Goal: Information Seeking & Learning: Learn about a topic

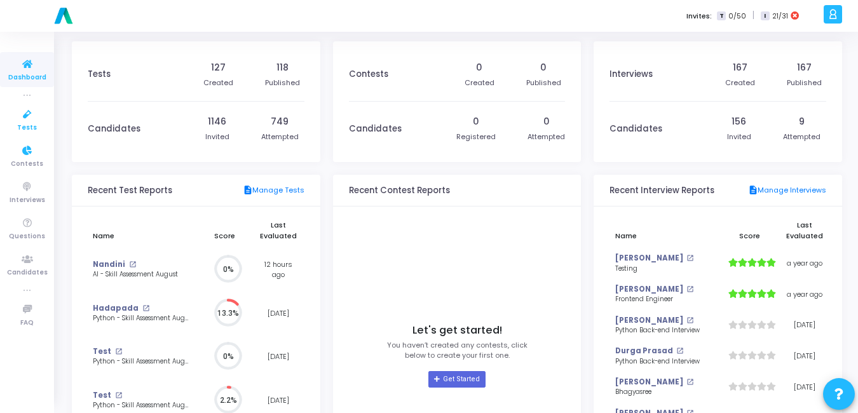
click at [31, 126] on span "Tests" at bounding box center [27, 128] width 20 height 11
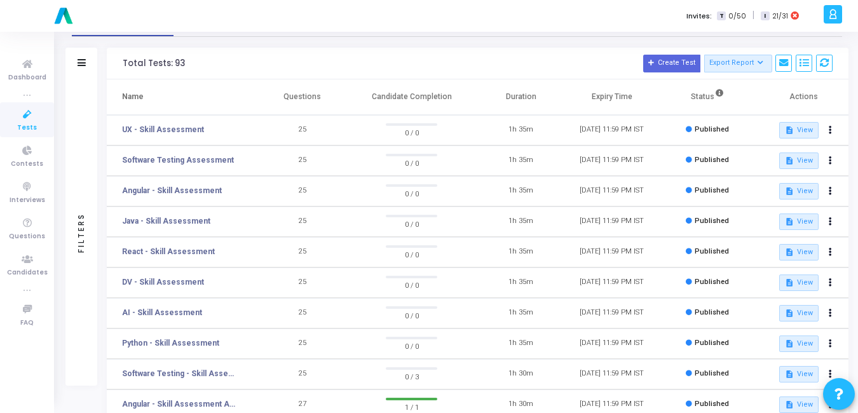
scroll to position [37, 0]
click at [172, 309] on link "AI - Skill Assessment" at bounding box center [162, 311] width 80 height 11
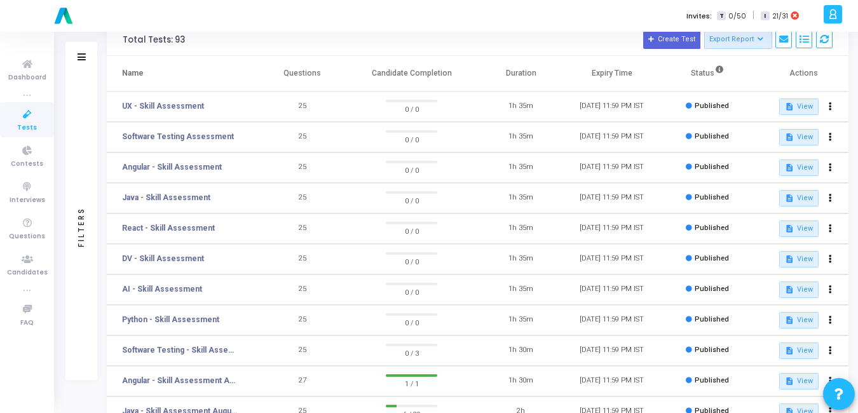
scroll to position [60, 0]
click at [145, 320] on link "Python - Skill Assessment" at bounding box center [170, 318] width 97 height 11
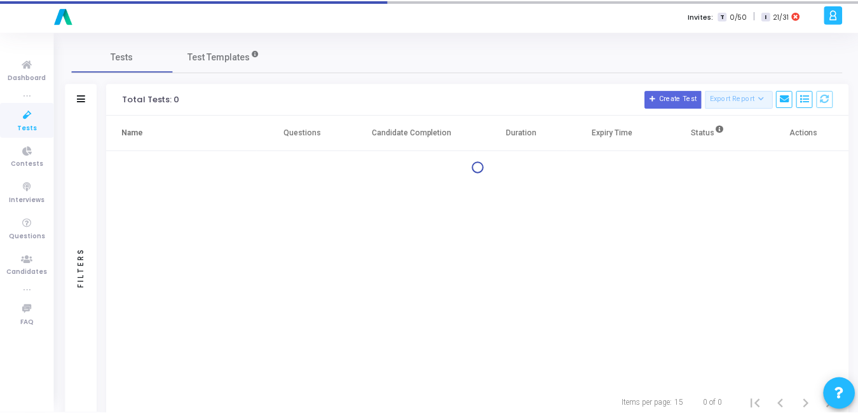
scroll to position [18, 0]
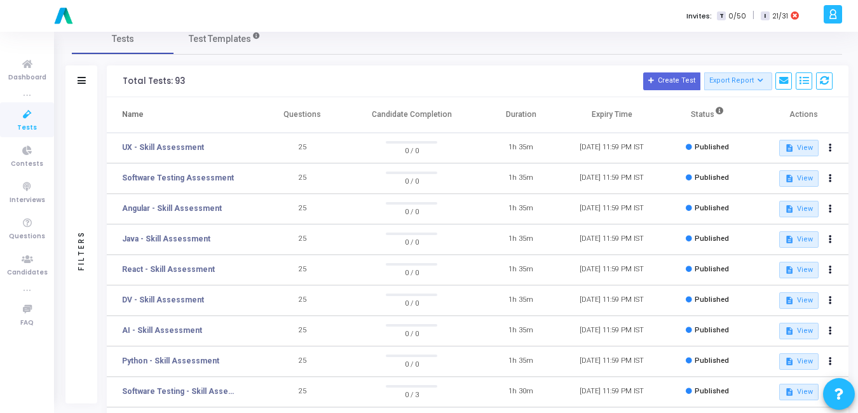
click at [333, 24] on div "Invites: T 0/50 | I 21/31" at bounding box center [473, 16] width 692 height 32
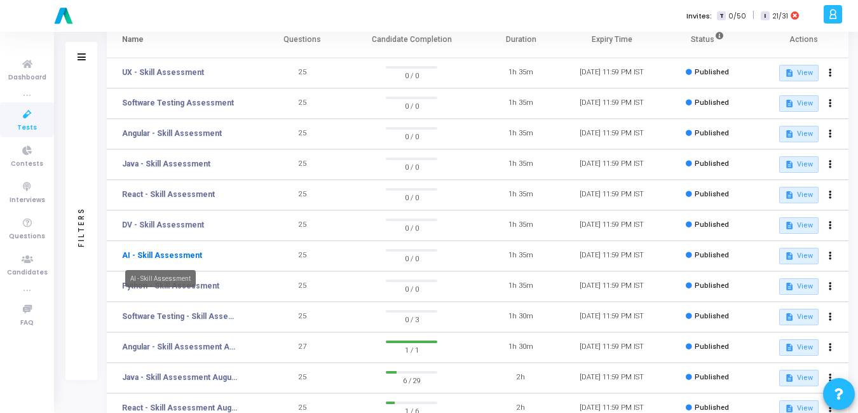
scroll to position [93, 0]
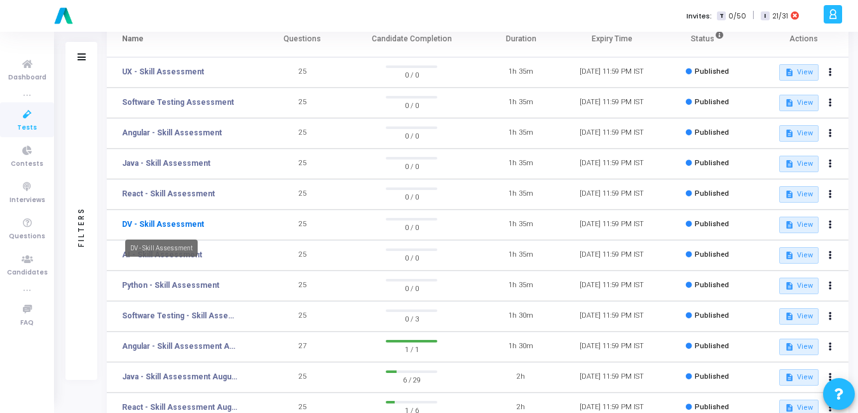
click at [187, 227] on link "DV - Skill Assessment" at bounding box center [163, 224] width 82 height 11
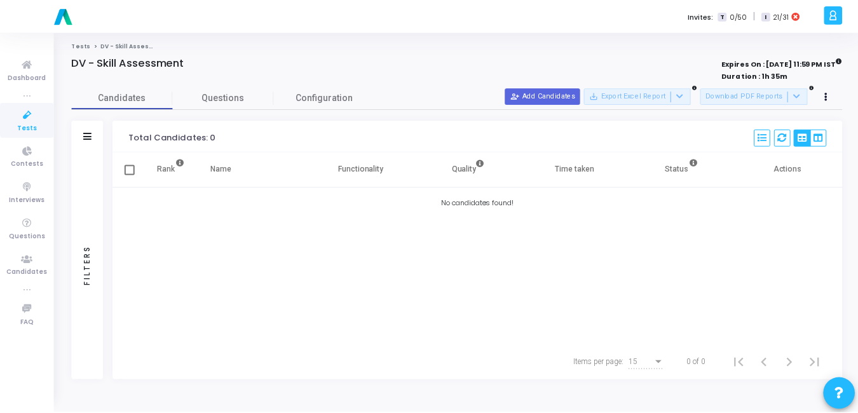
scroll to position [18, 0]
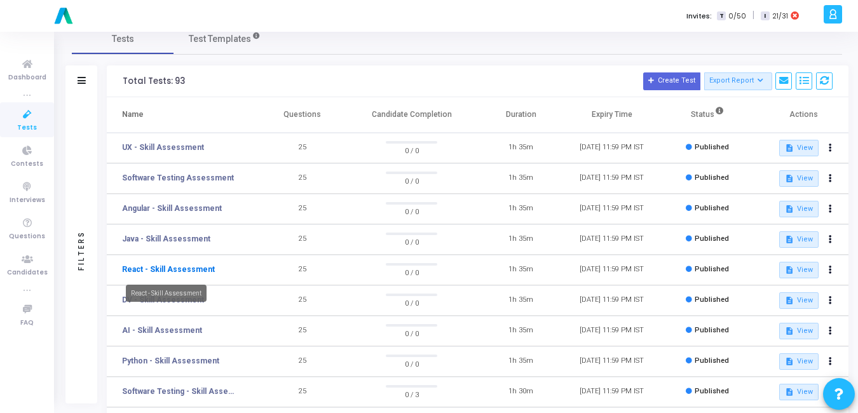
click at [185, 267] on link "React - Skill Assessment" at bounding box center [168, 269] width 93 height 11
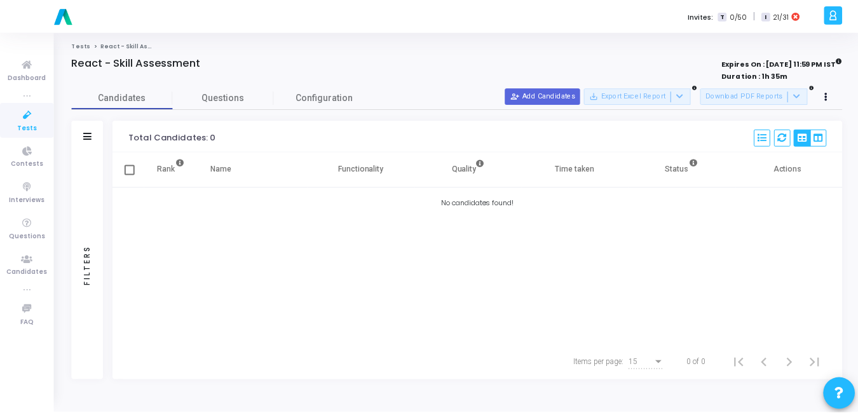
scroll to position [18, 0]
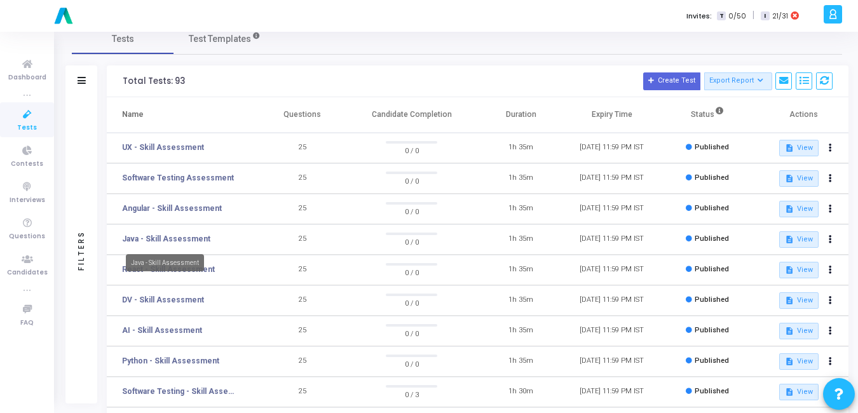
click at [161, 245] on mat-tooltip-component "Java - Skill Assessment" at bounding box center [165, 262] width 96 height 35
click at [170, 238] on link "Java - Skill Assessment" at bounding box center [166, 238] width 88 height 11
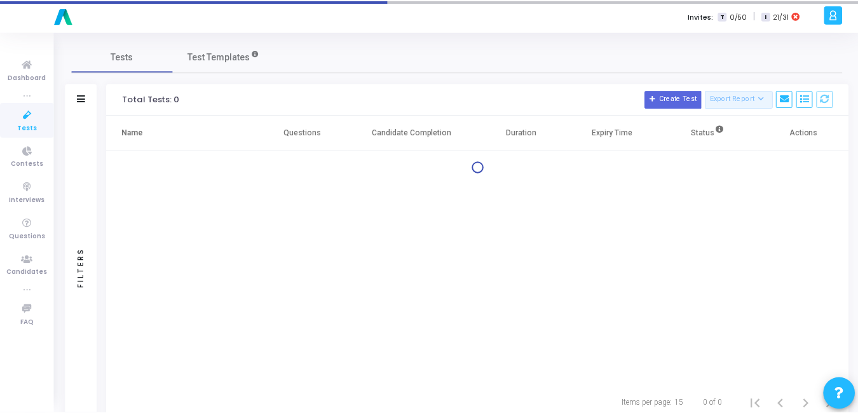
scroll to position [18, 0]
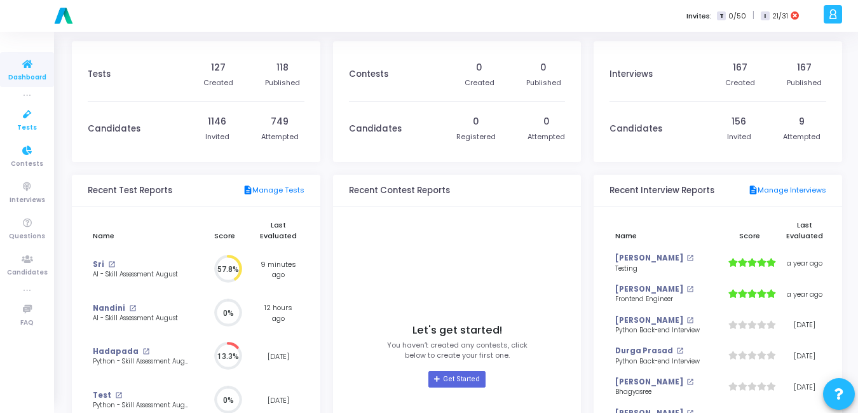
click at [35, 116] on icon at bounding box center [27, 115] width 27 height 16
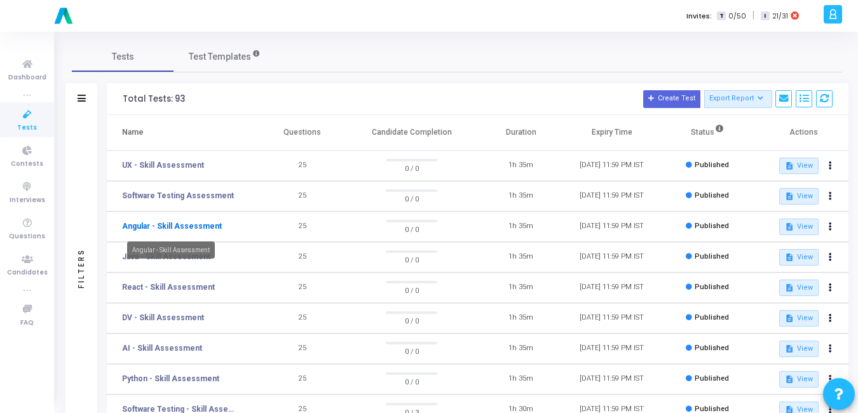
click at [183, 223] on link "Angular - Skill Assessment" at bounding box center [172, 225] width 100 height 11
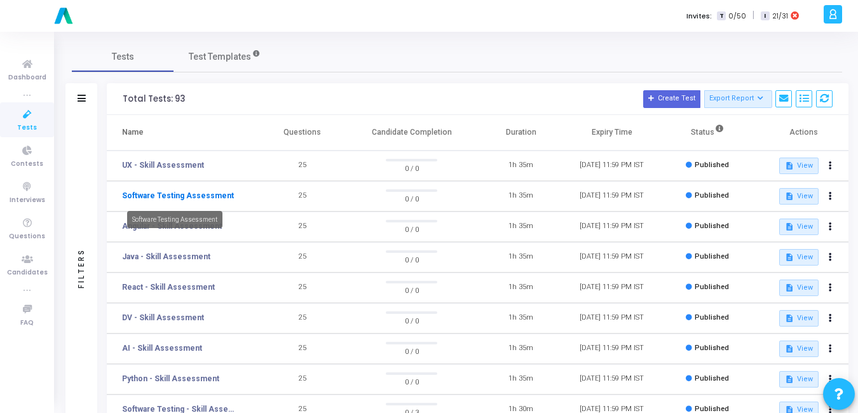
click at [151, 196] on link "Software Testing Assessment" at bounding box center [178, 195] width 112 height 11
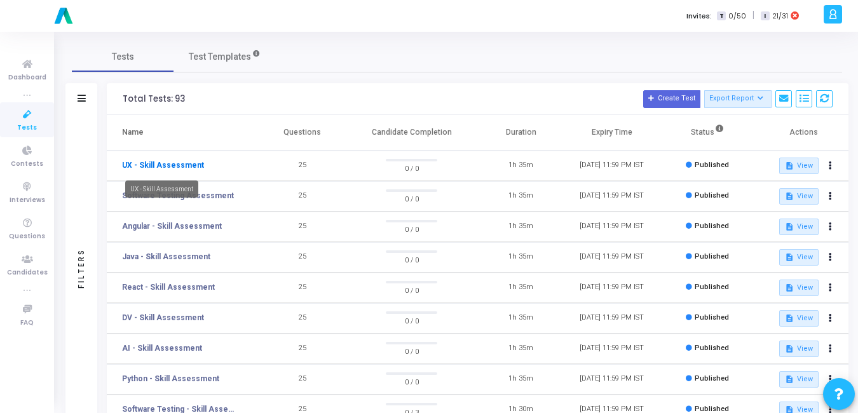
click at [144, 163] on link "UX - Skill Assessment" at bounding box center [163, 164] width 82 height 11
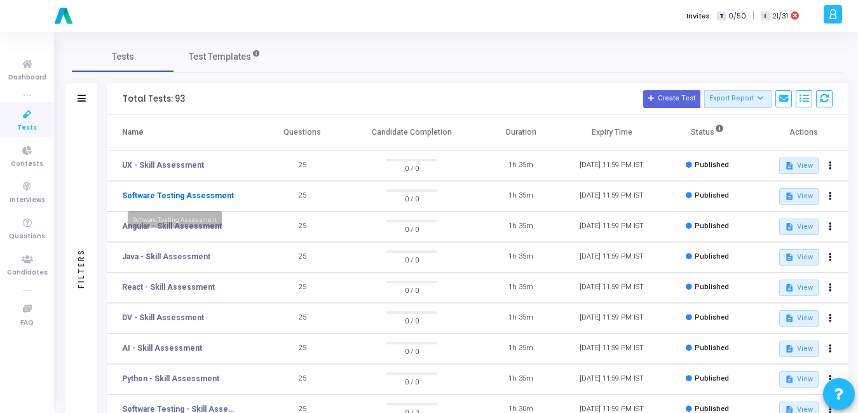
click at [172, 197] on link "Software Testing Assessment" at bounding box center [178, 195] width 112 height 11
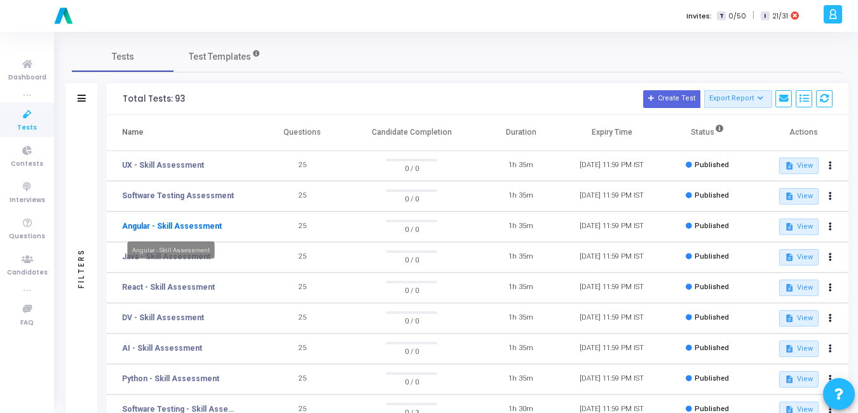
click at [169, 229] on link "Angular - Skill Assessment" at bounding box center [172, 225] width 100 height 11
click at [185, 263] on mat-tooltip-component "Java - Skill Assessment" at bounding box center [165, 280] width 96 height 35
click at [188, 256] on link "Java - Skill Assessment" at bounding box center [166, 256] width 88 height 11
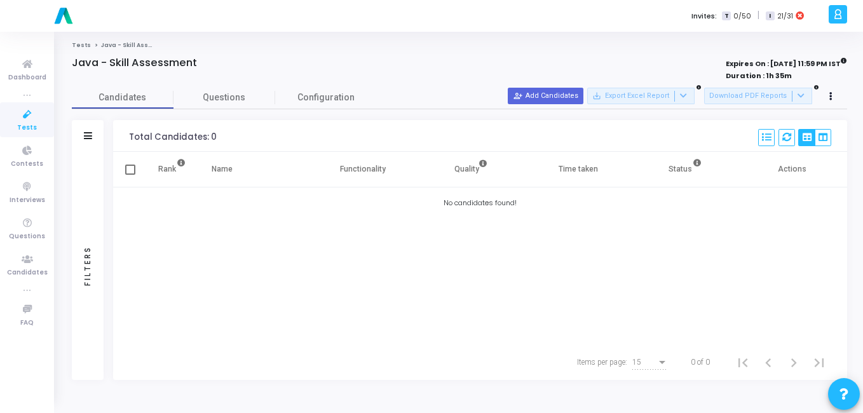
click at [0, 3] on html "a am.smartx [PERSON_NAME] Subscribe to a plan of your choice Settings Account s…" at bounding box center [431, 206] width 863 height 413
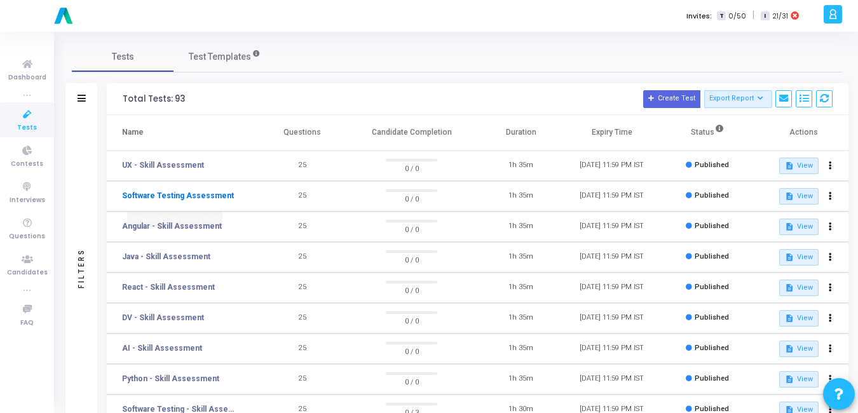
scroll to position [51, 0]
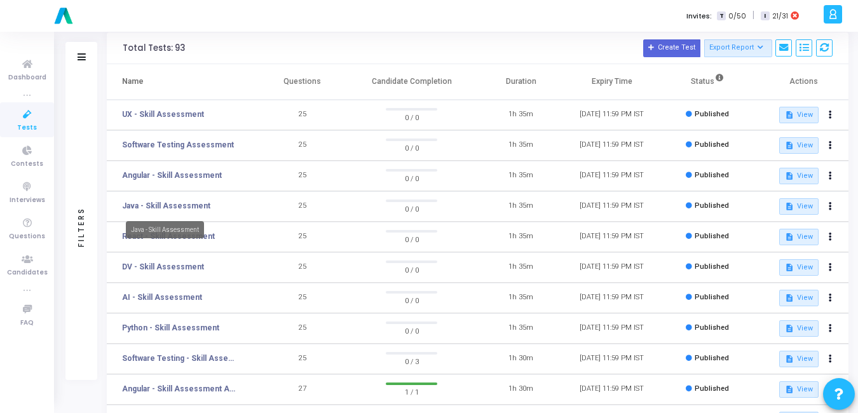
click at [121, 237] on mat-tooltip-component "Java - Skill Assessment" at bounding box center [165, 229] width 96 height 35
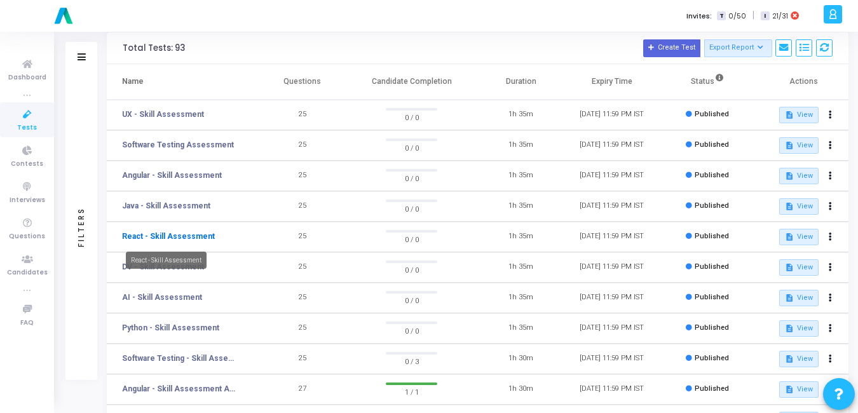
click at [194, 232] on link "React - Skill Assessment" at bounding box center [168, 236] width 93 height 11
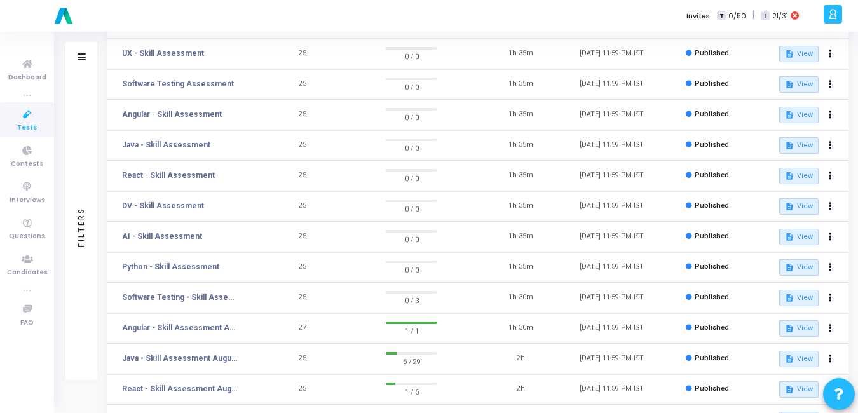
scroll to position [112, 0]
click at [184, 203] on link "DV - Skill Assessment" at bounding box center [163, 204] width 82 height 11
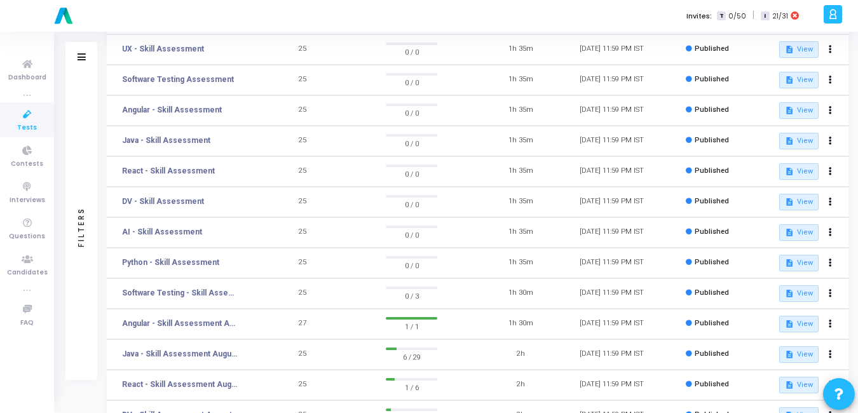
scroll to position [118, 0]
click at [170, 220] on td "AI - Skill Assessment" at bounding box center [182, 231] width 150 height 30
click at [163, 231] on link "AI - Skill Assessment" at bounding box center [162, 230] width 80 height 11
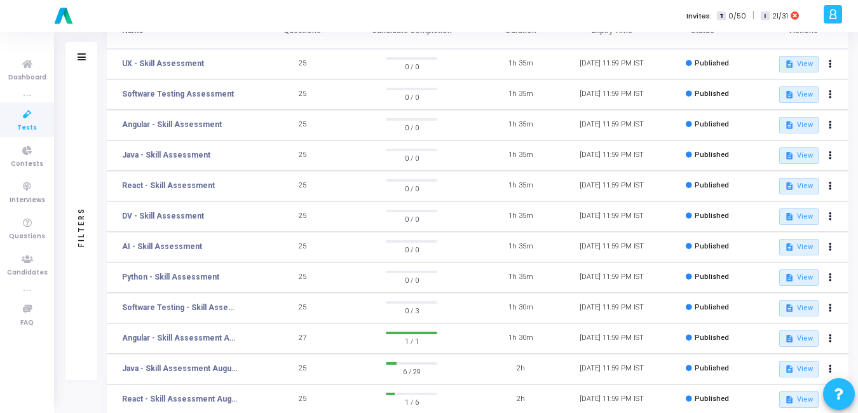
scroll to position [102, 0]
click at [184, 278] on link "Python - Skill Assessment" at bounding box center [170, 276] width 97 height 11
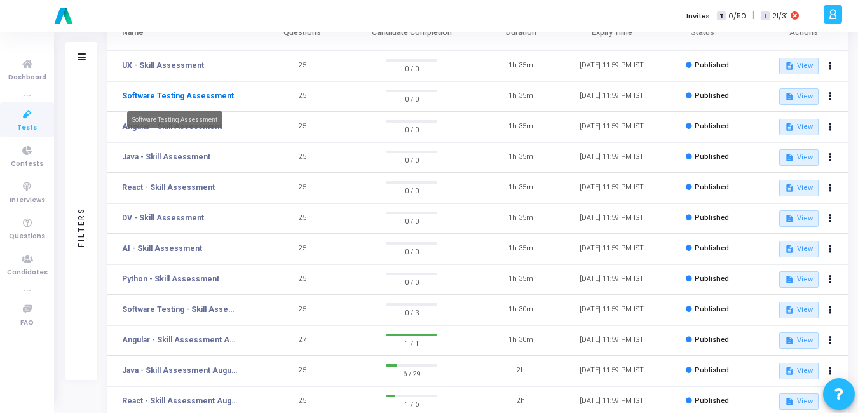
scroll to position [60, 0]
